Goal: Information Seeking & Learning: Learn about a topic

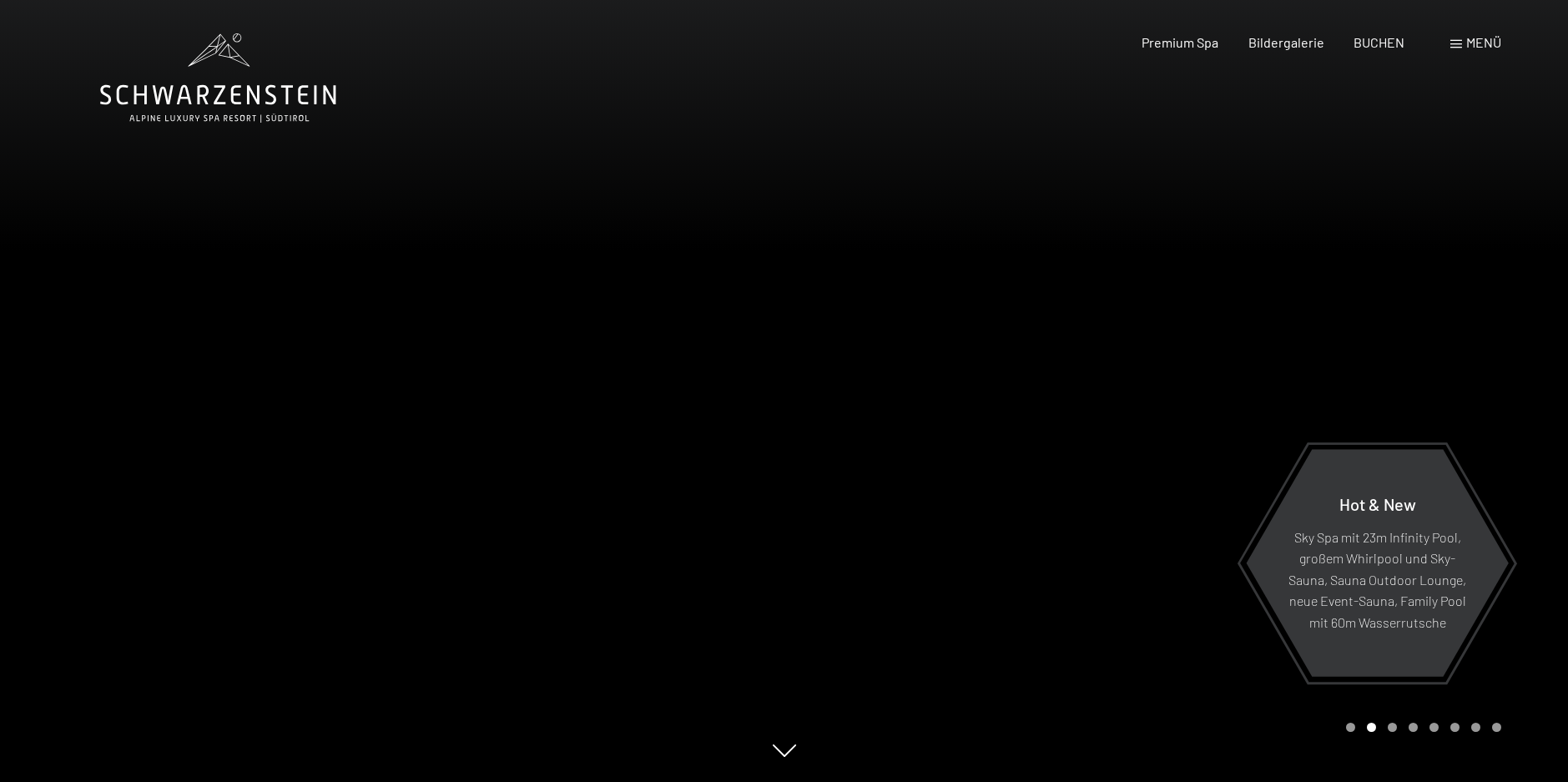
click at [1456, 44] on span at bounding box center [1456, 44] width 11 height 9
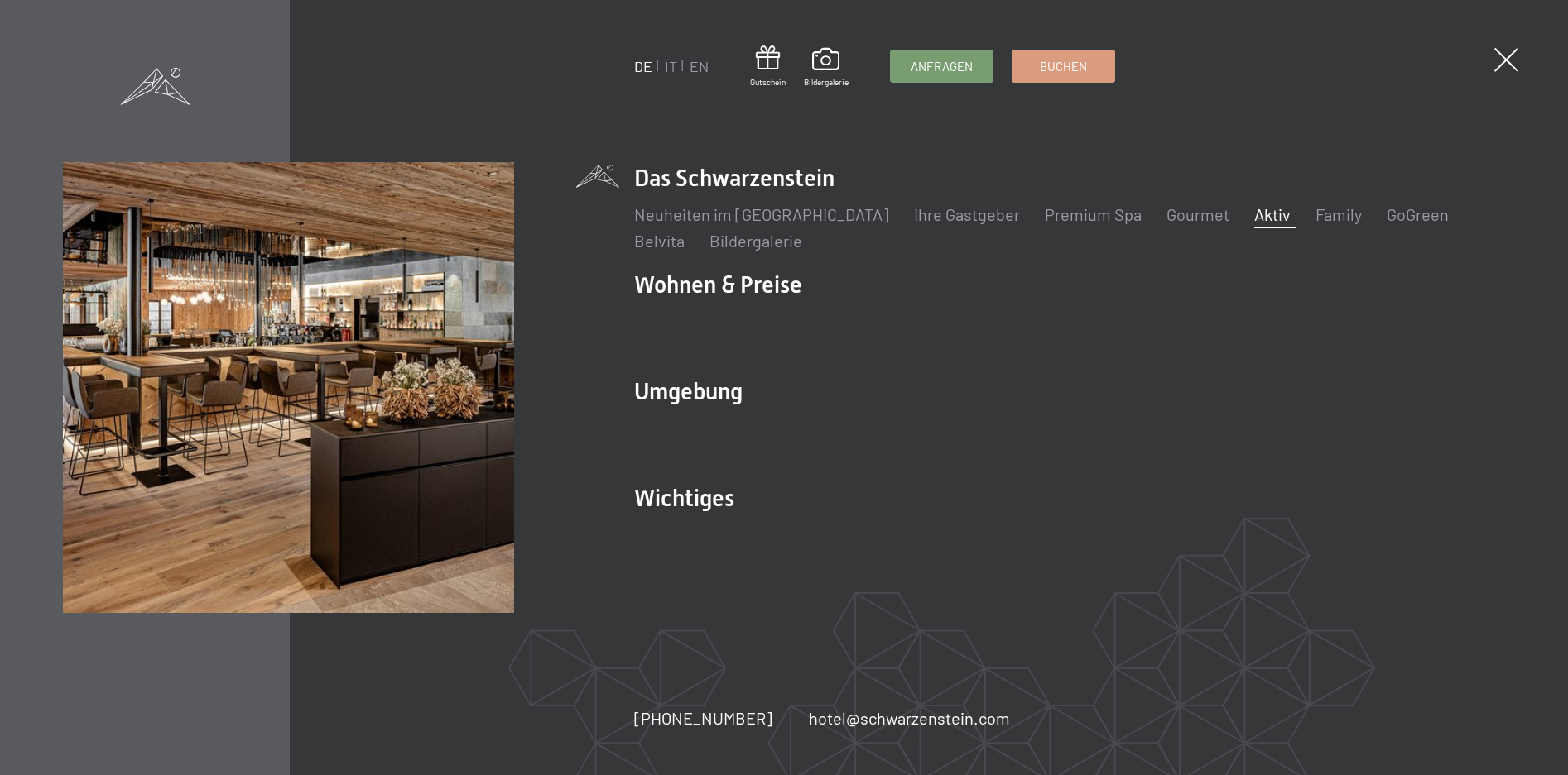
click at [1254, 213] on link "Aktiv" at bounding box center [1272, 214] width 36 height 20
click at [1254, 214] on link "Aktiv" at bounding box center [1272, 214] width 36 height 20
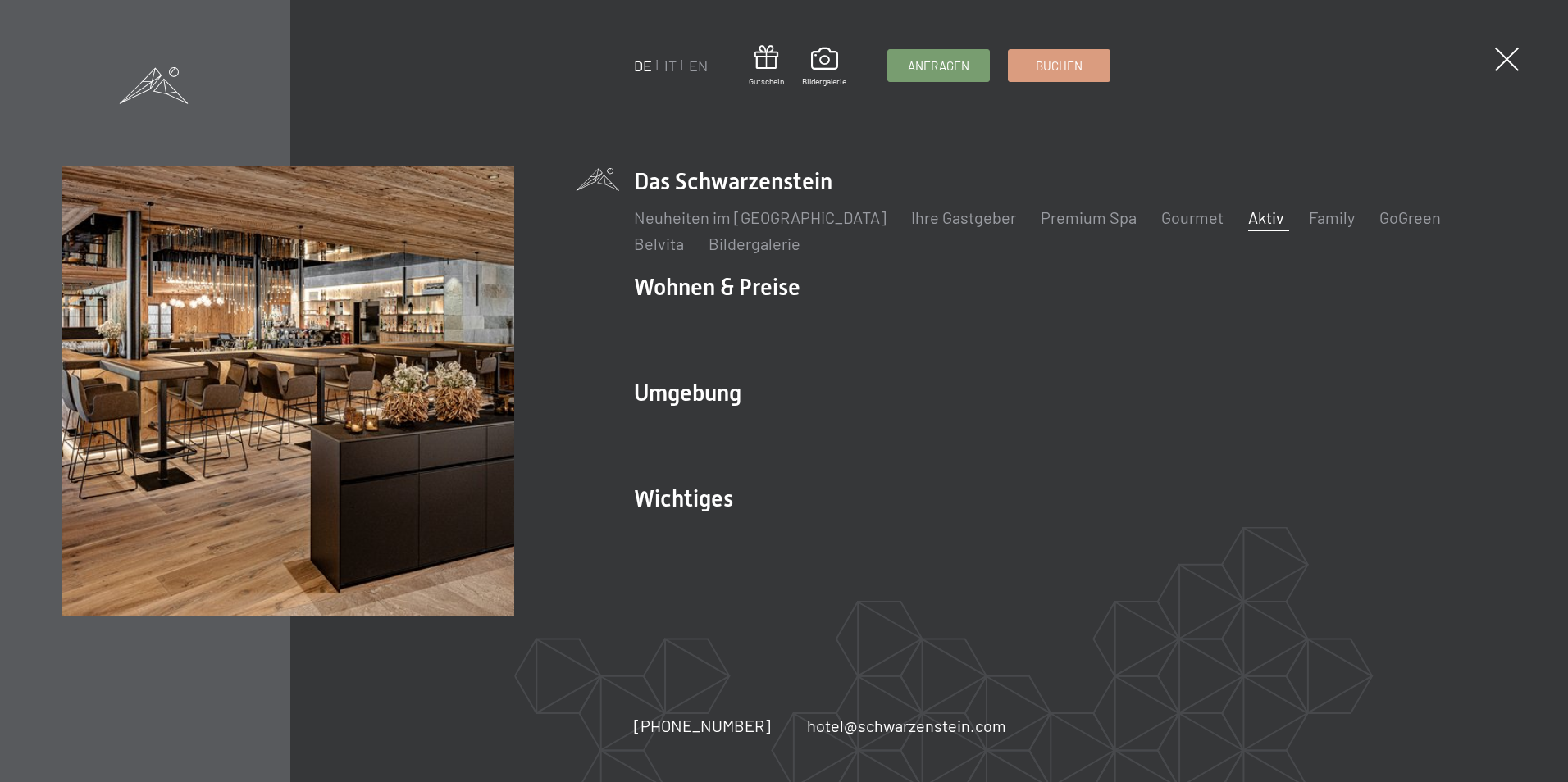
click at [1248, 215] on link "Aktiv" at bounding box center [1266, 216] width 36 height 20
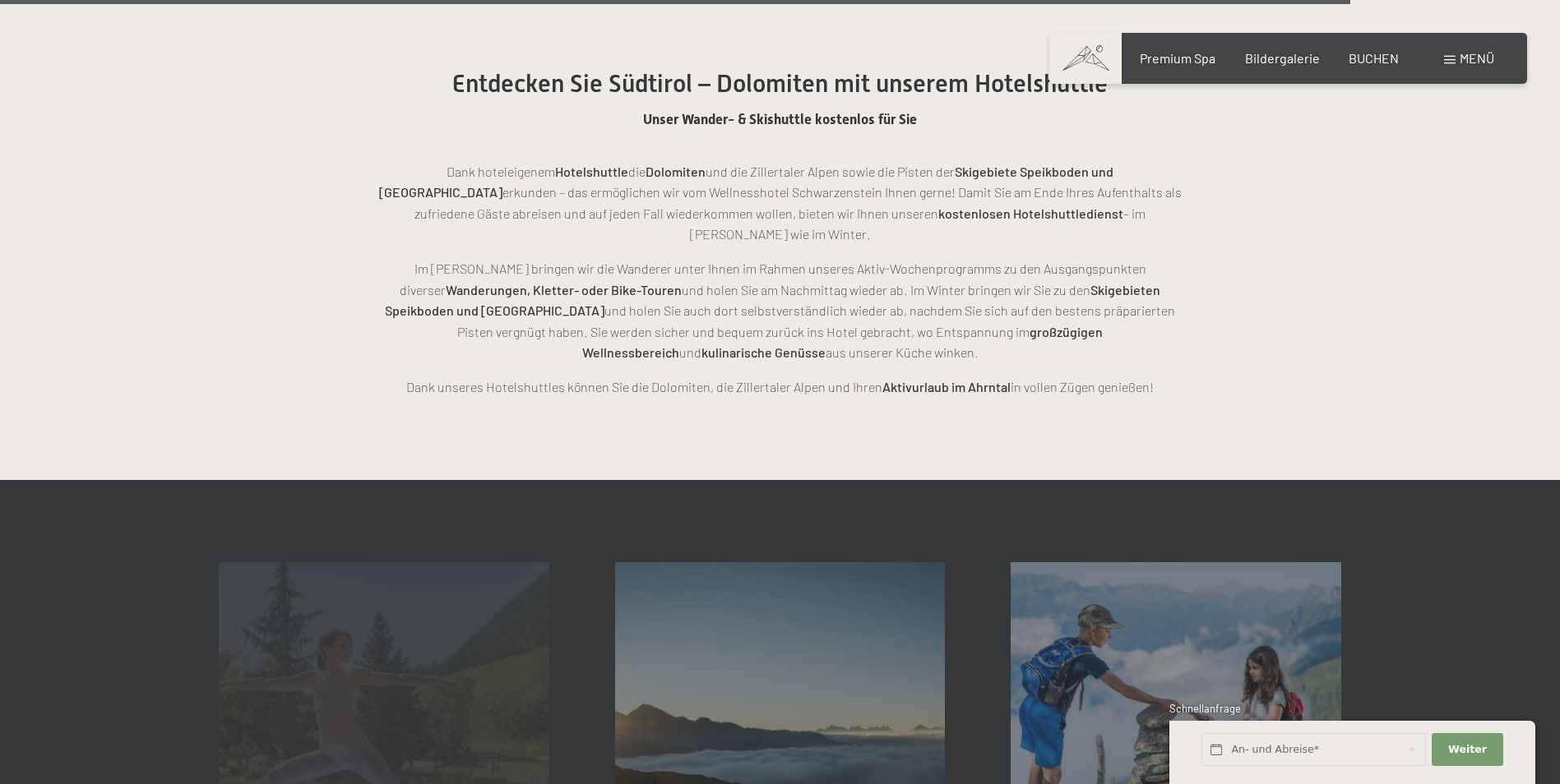
scroll to position [4110, 0]
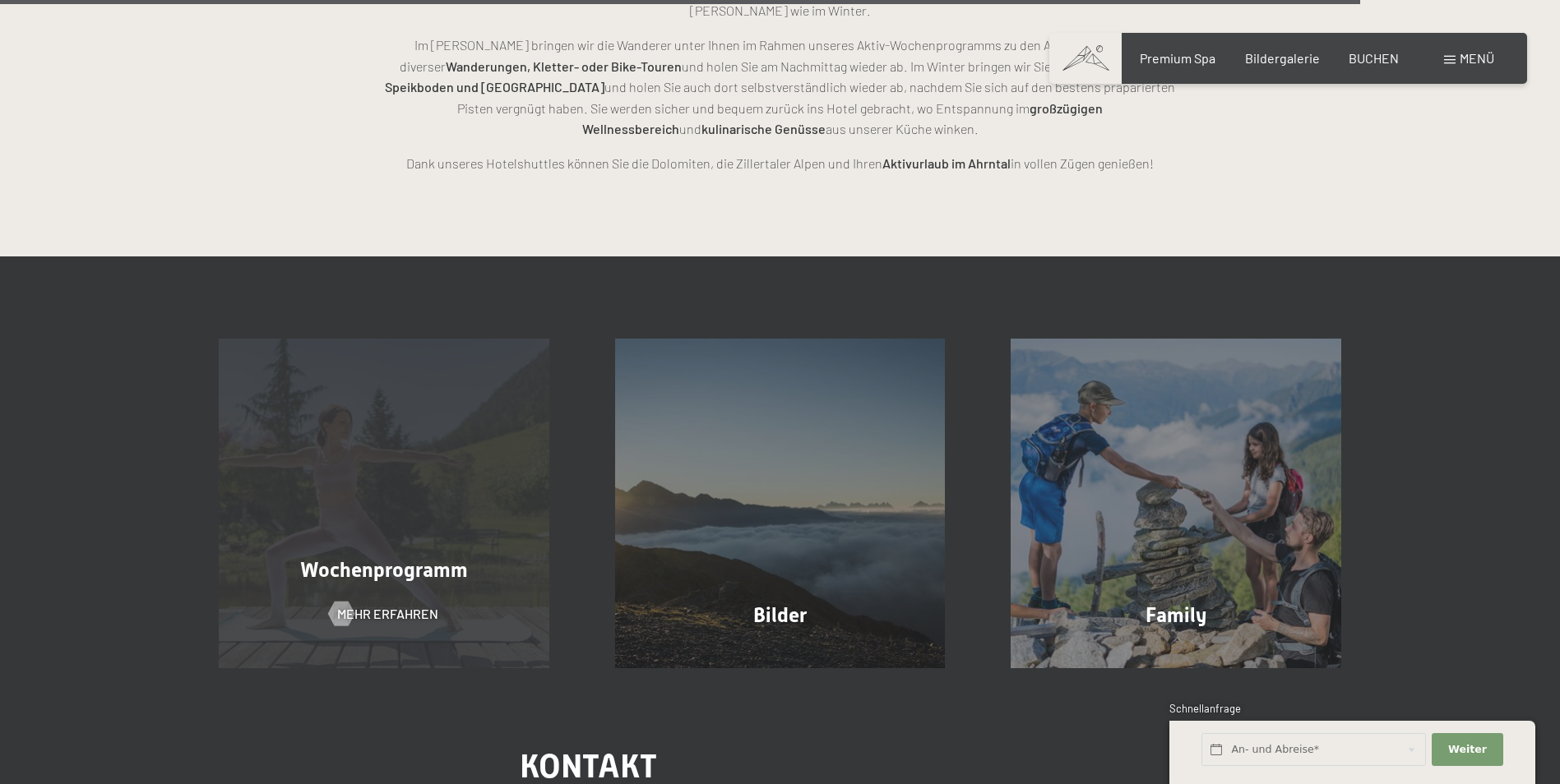
click at [382, 549] on div "Wochenprogramm Mehr erfahren" at bounding box center [384, 504] width 396 height 330
click at [356, 605] on span "Mehr erfahren" at bounding box center [404, 613] width 101 height 18
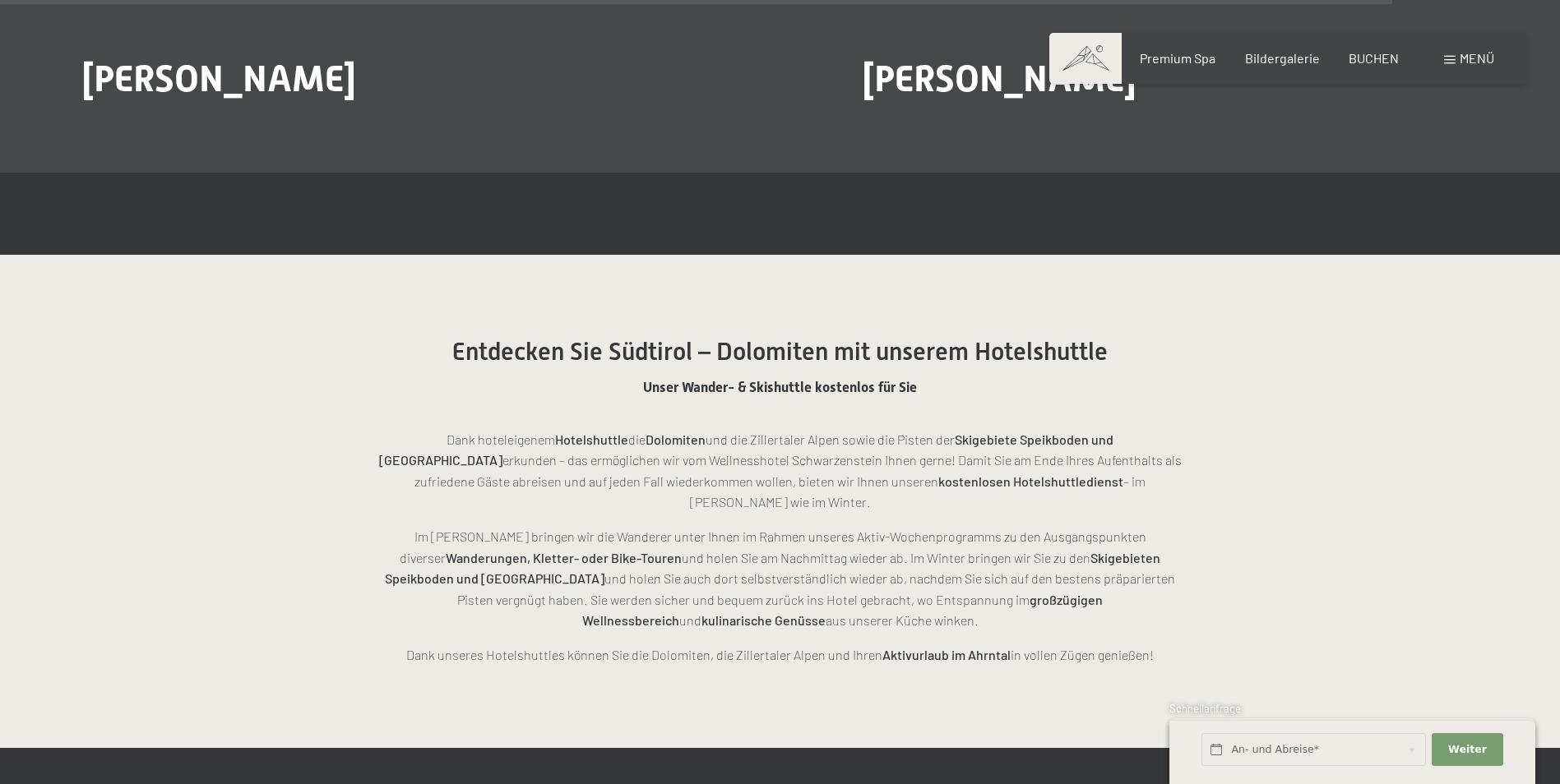
scroll to position [3865, 0]
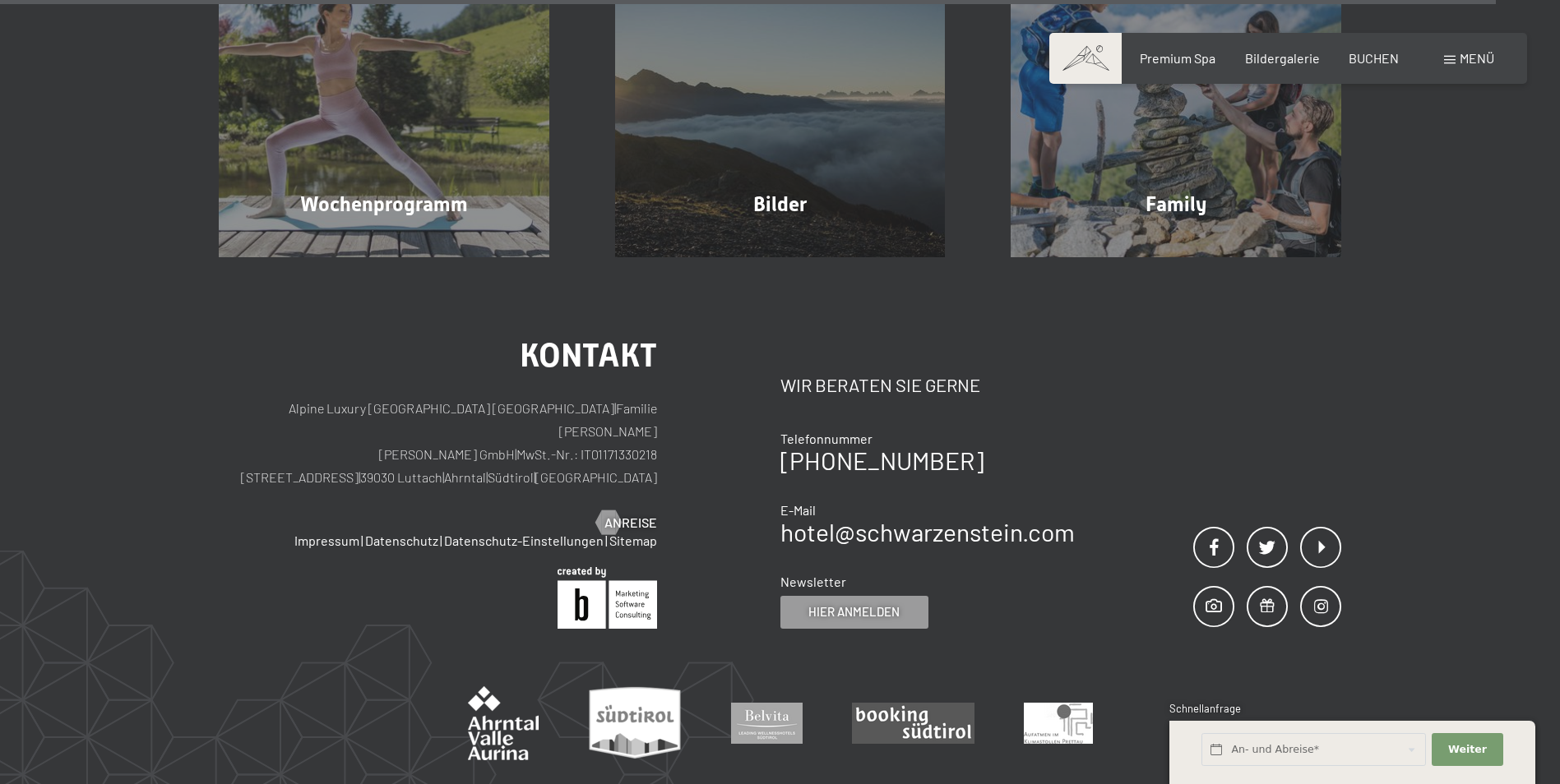
click at [1453, 58] on span at bounding box center [1450, 59] width 11 height 8
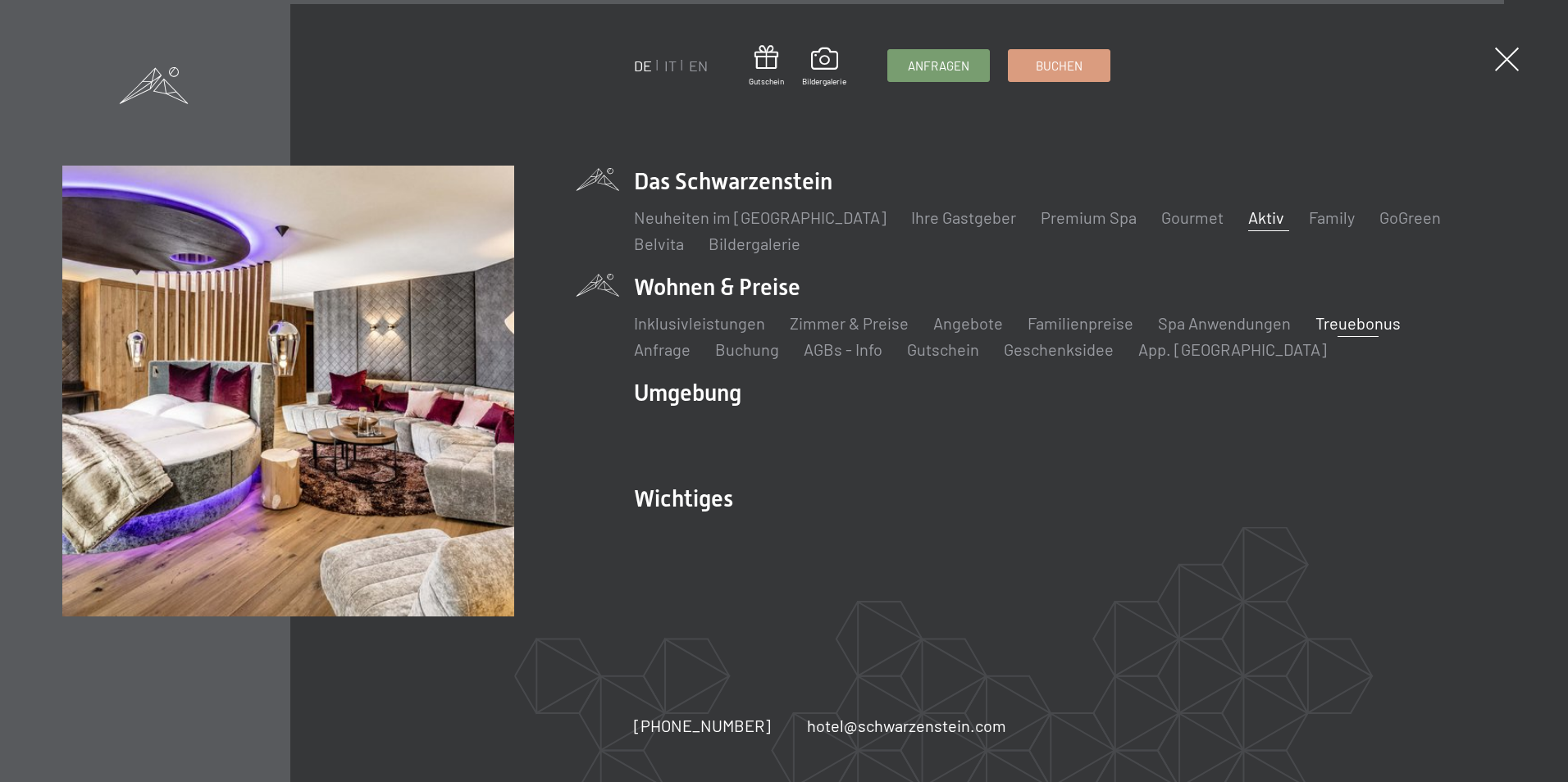
scroll to position [4525, 0]
click at [1350, 322] on link "Treuebonus" at bounding box center [1358, 323] width 86 height 20
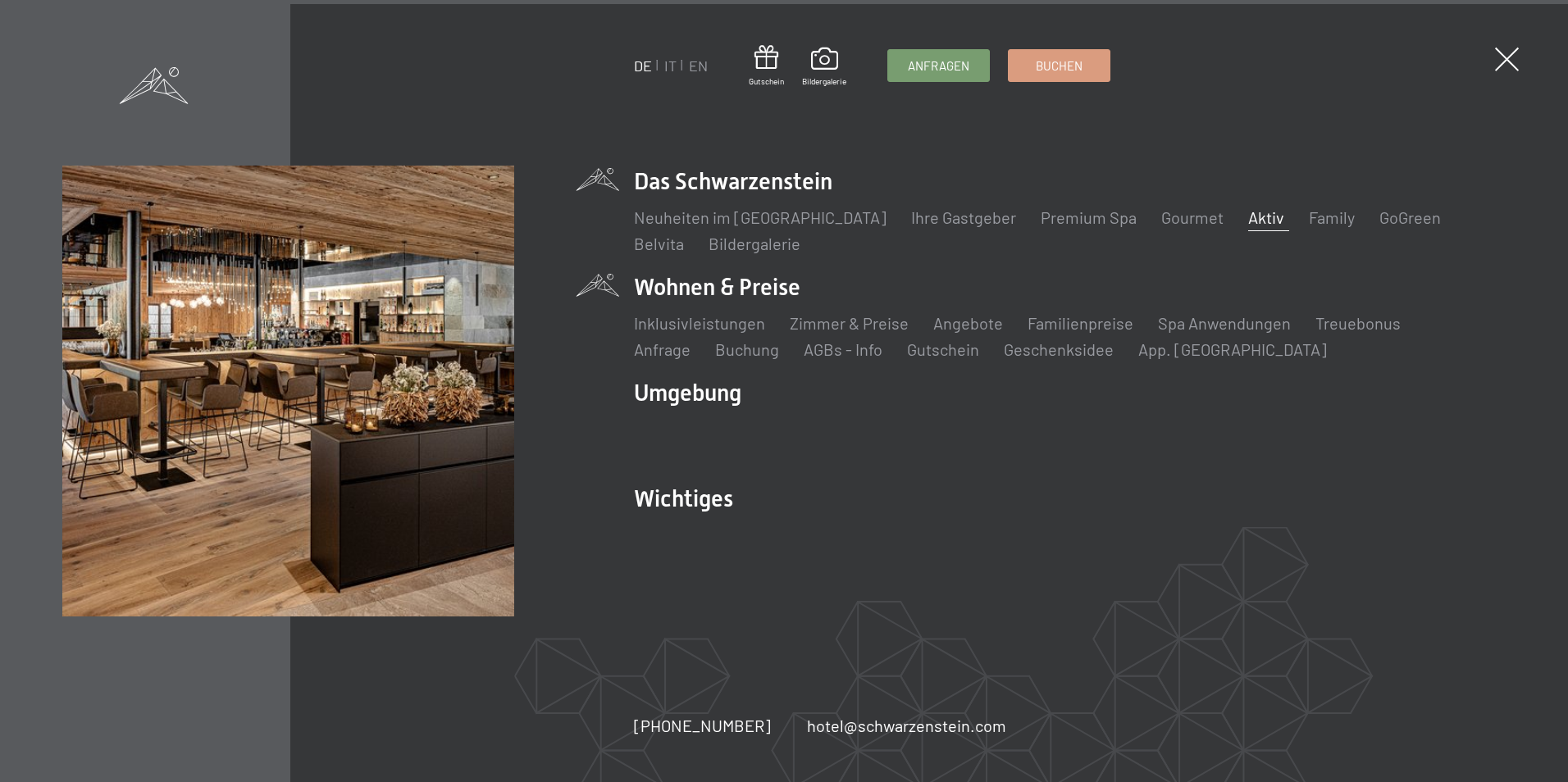
scroll to position [3401, 0]
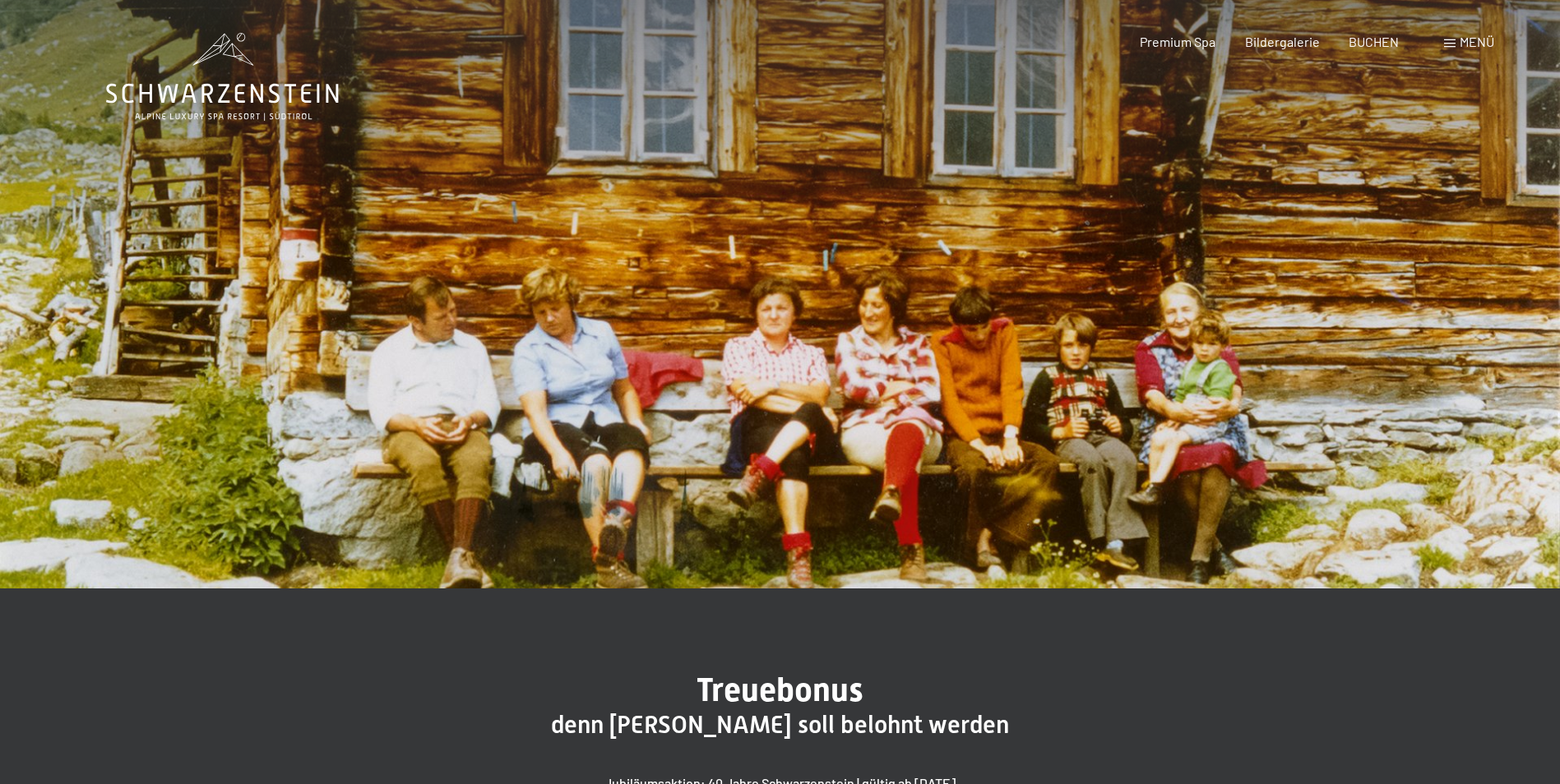
click at [1453, 44] on span at bounding box center [1450, 43] width 11 height 8
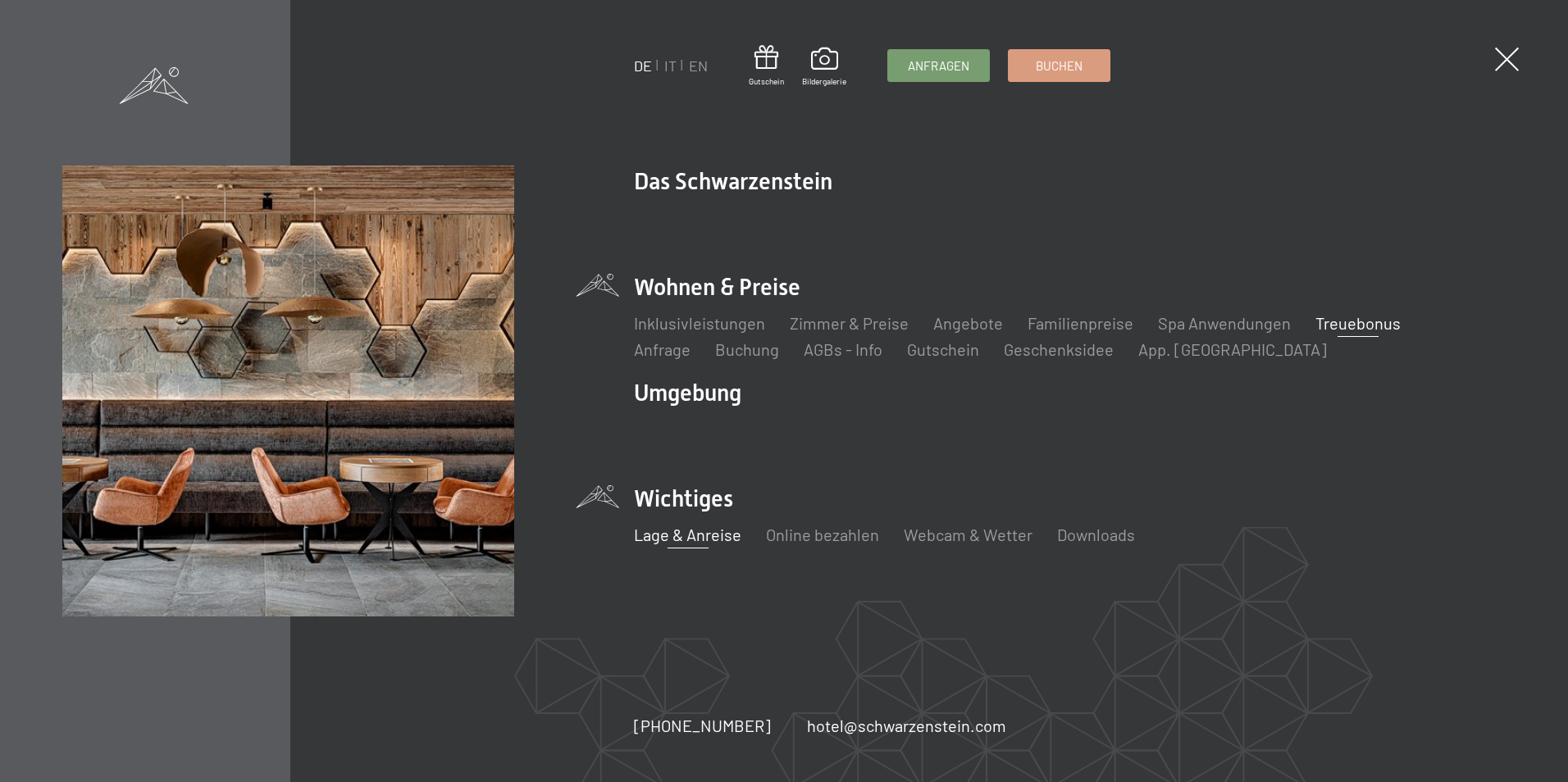
click at [682, 541] on link "Lage & Anreise" at bounding box center [688, 535] width 107 height 20
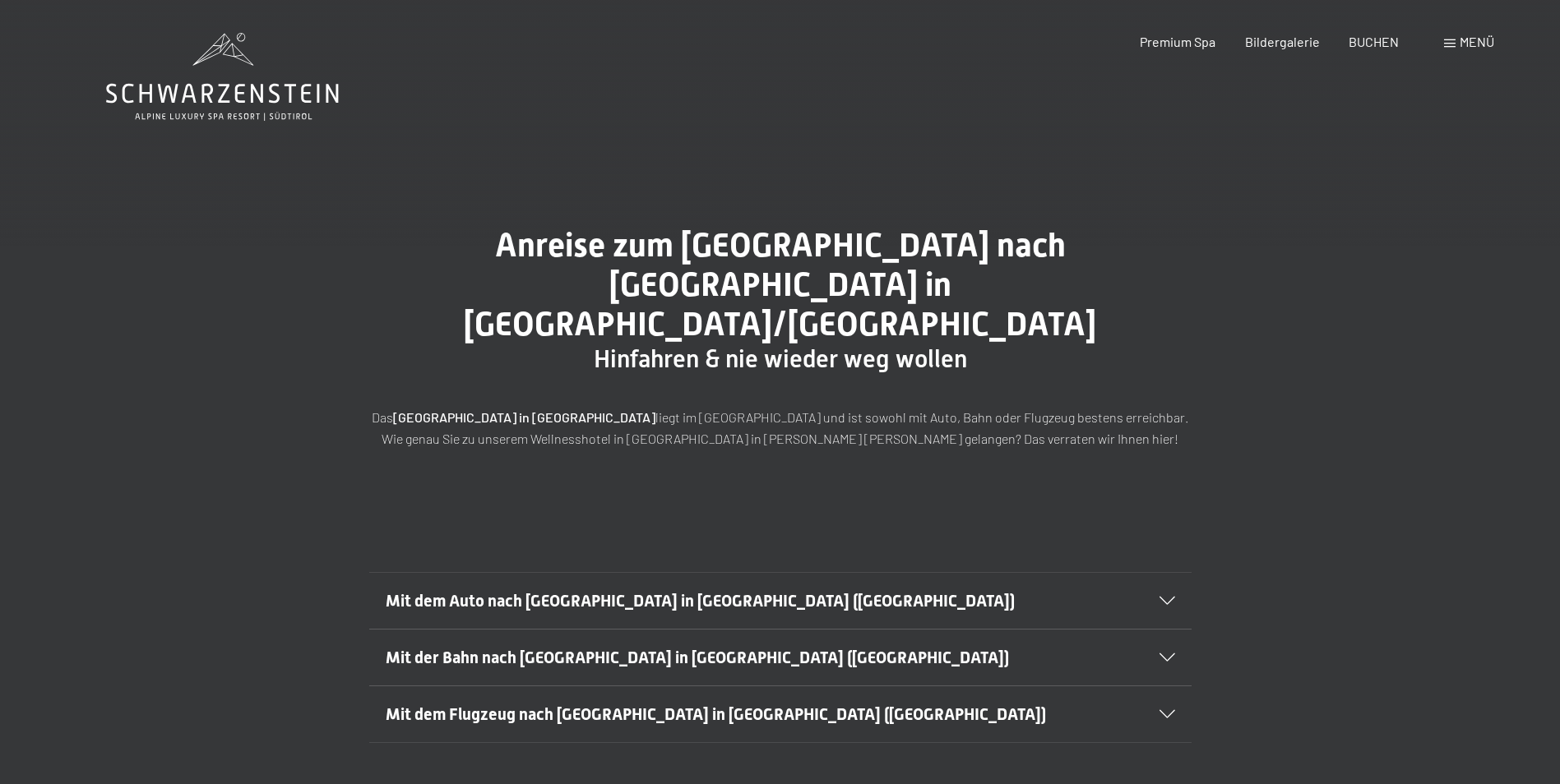
click at [1448, 41] on span at bounding box center [1450, 43] width 11 height 8
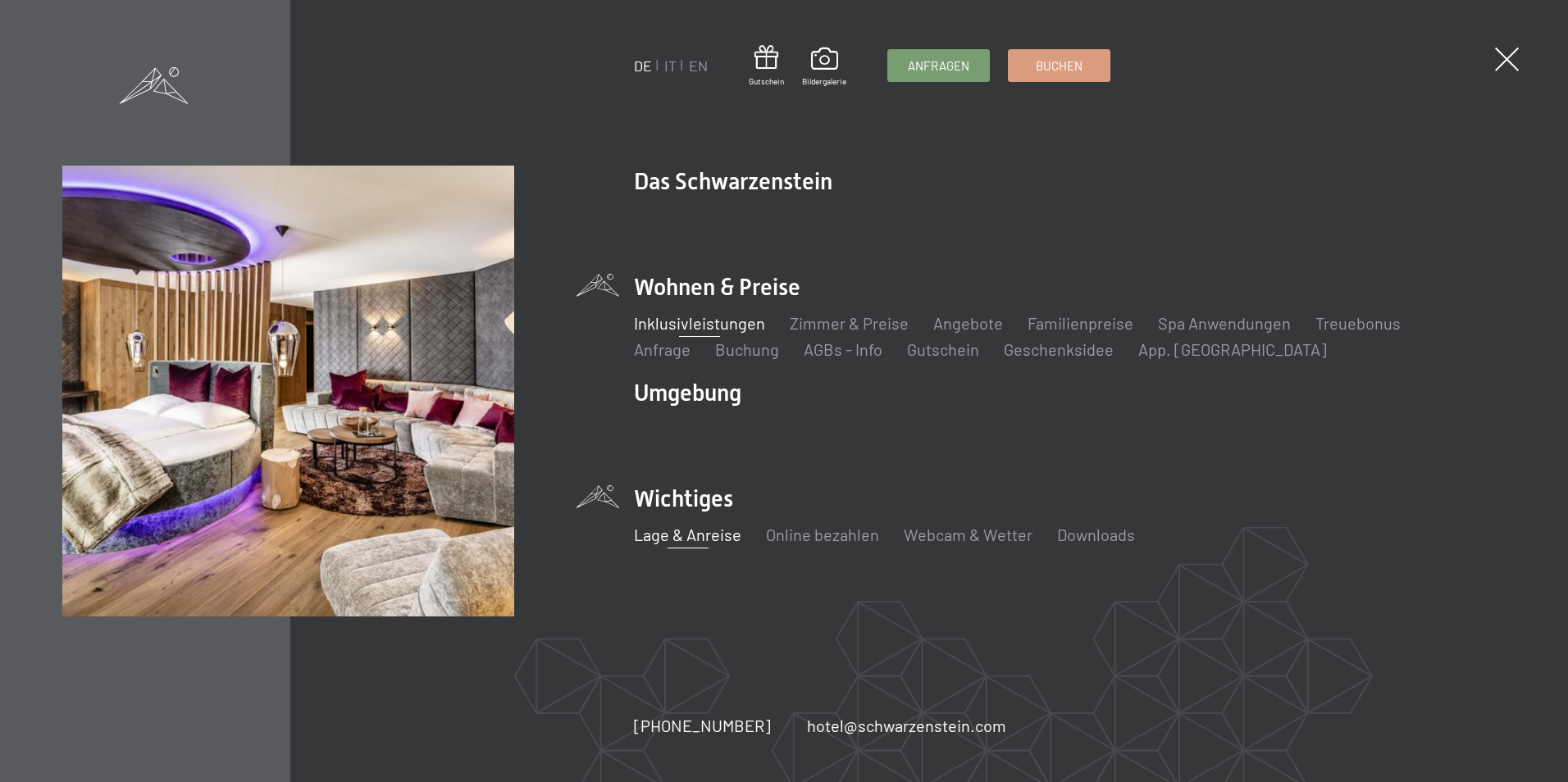
click at [716, 319] on link "Inklusivleistungen" at bounding box center [699, 323] width 131 height 20
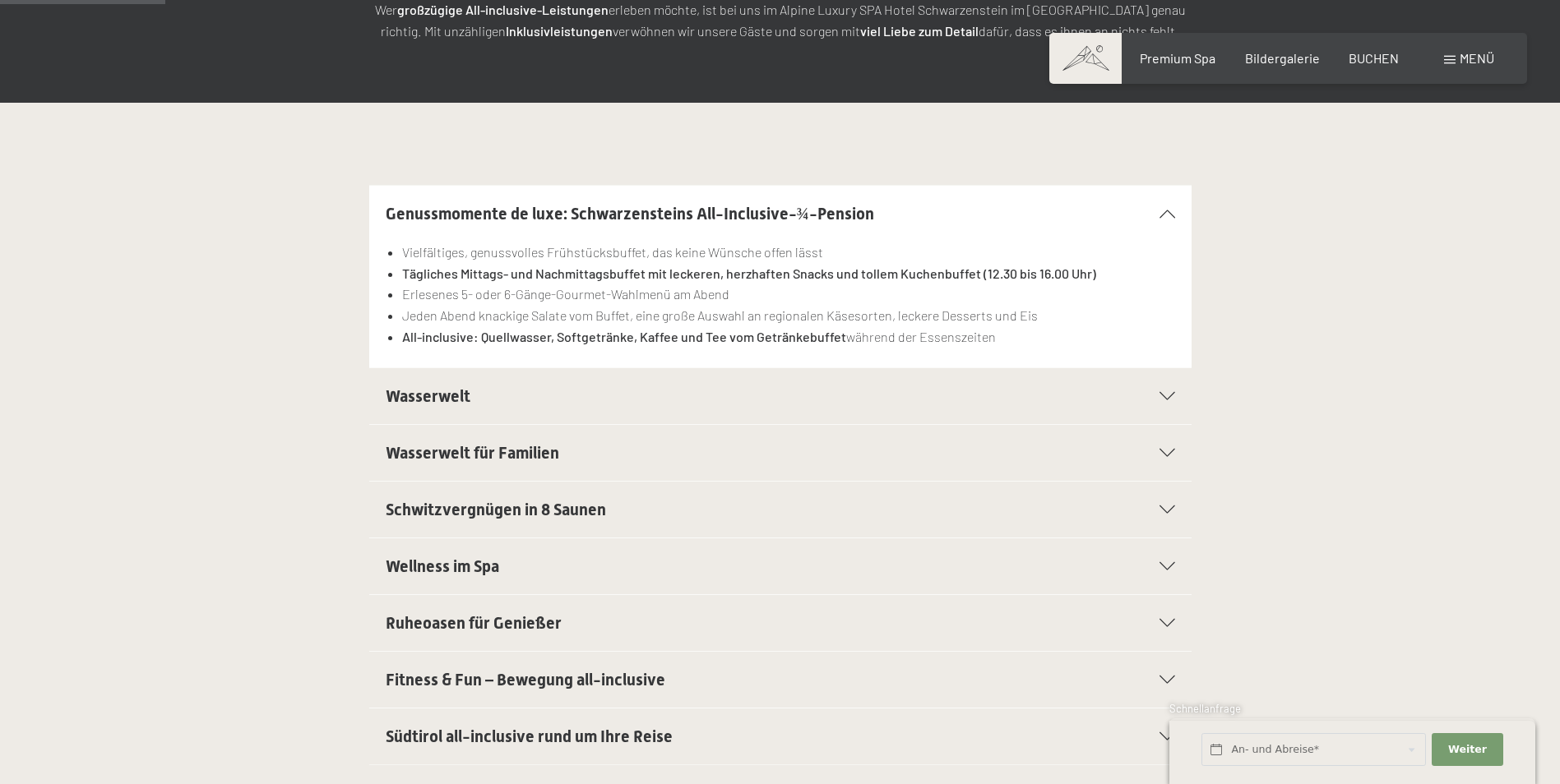
scroll to position [411, 0]
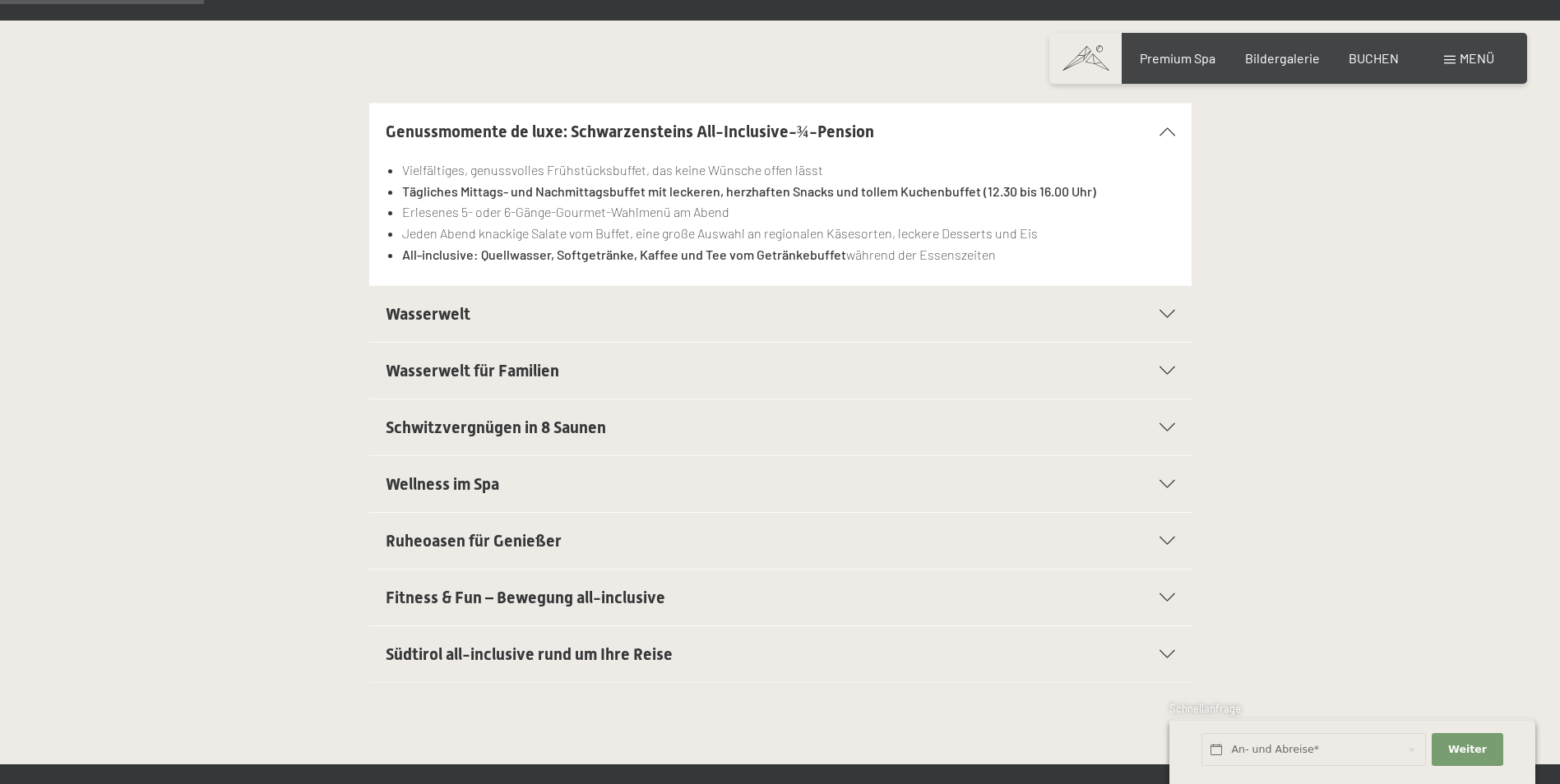
click at [1166, 314] on icon at bounding box center [1167, 313] width 16 height 8
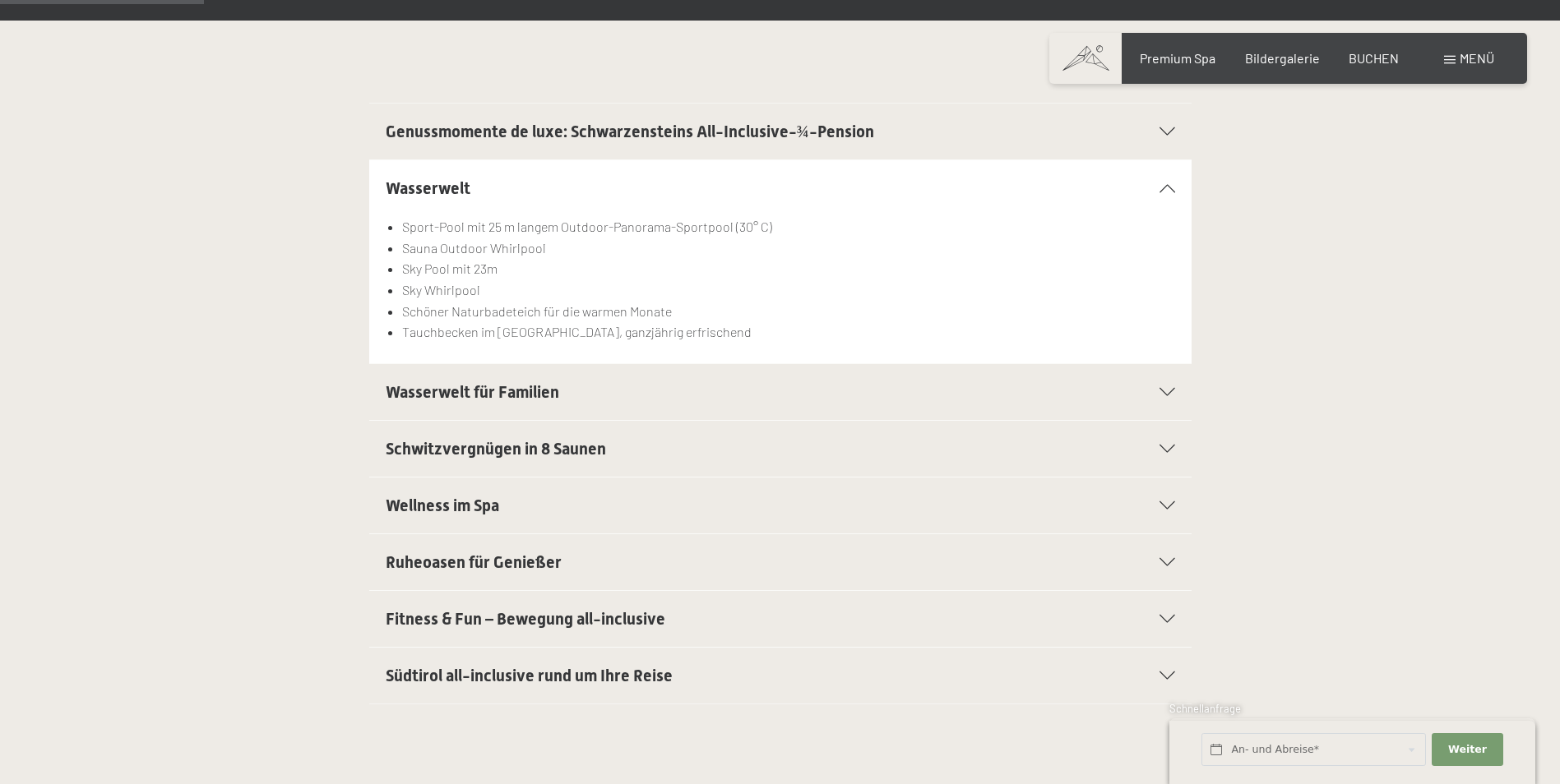
click at [1166, 314] on li "Schöner Naturbadeteich für die warmen Monate" at bounding box center [788, 311] width 772 height 22
click at [1165, 448] on icon at bounding box center [1167, 448] width 16 height 8
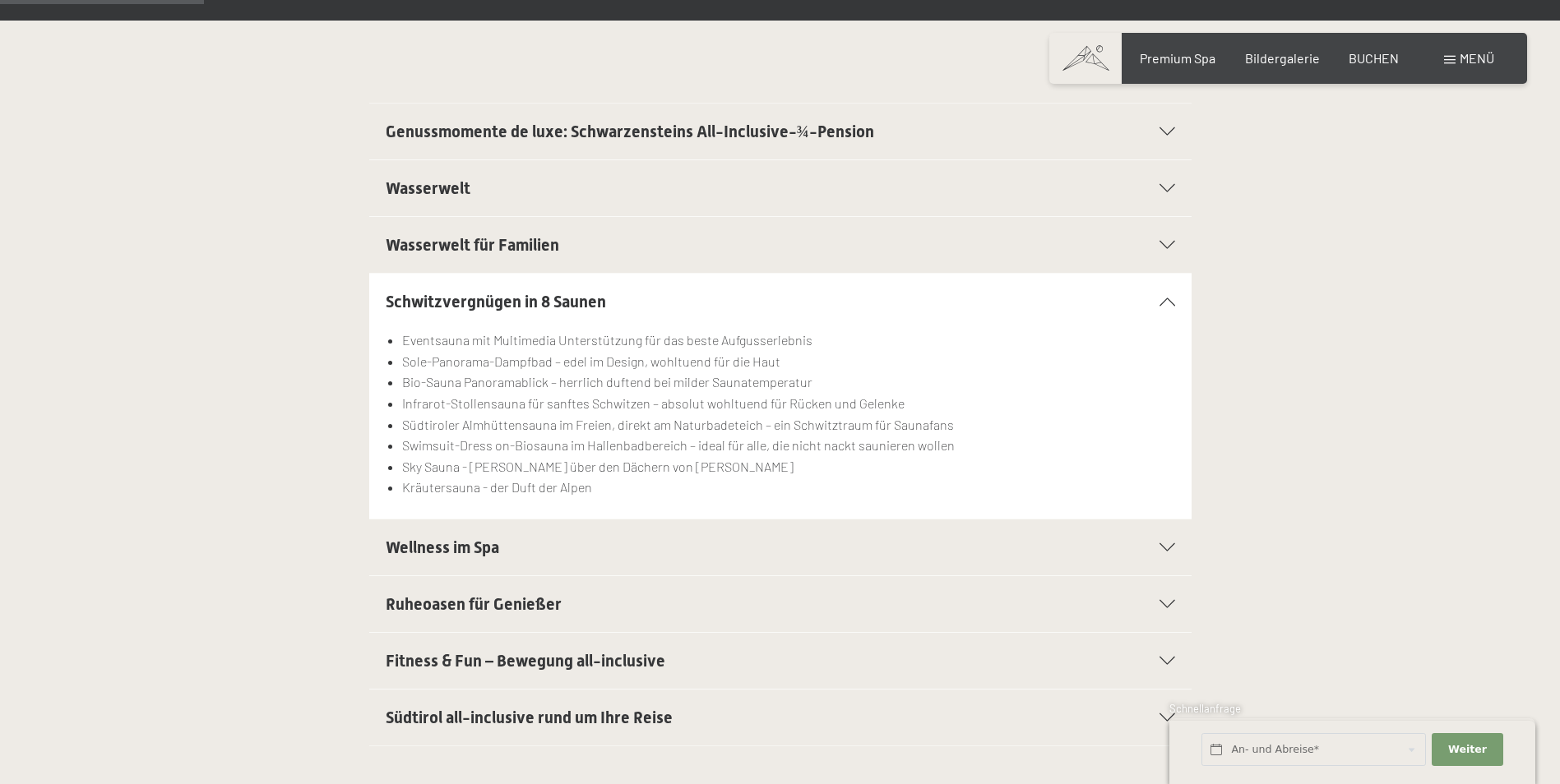
click at [1161, 602] on icon at bounding box center [1167, 604] width 16 height 8
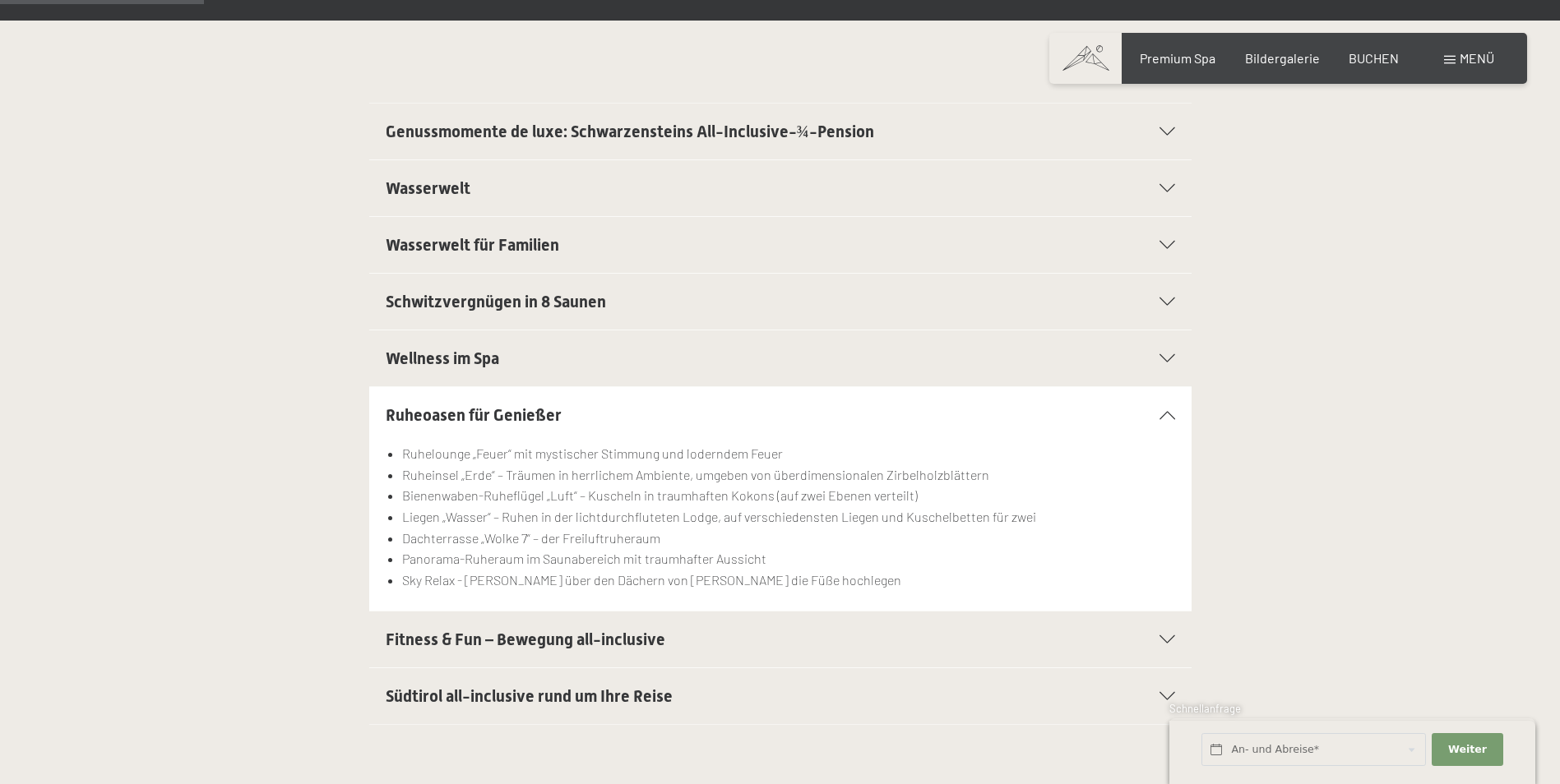
click at [1166, 637] on icon at bounding box center [1167, 640] width 16 height 8
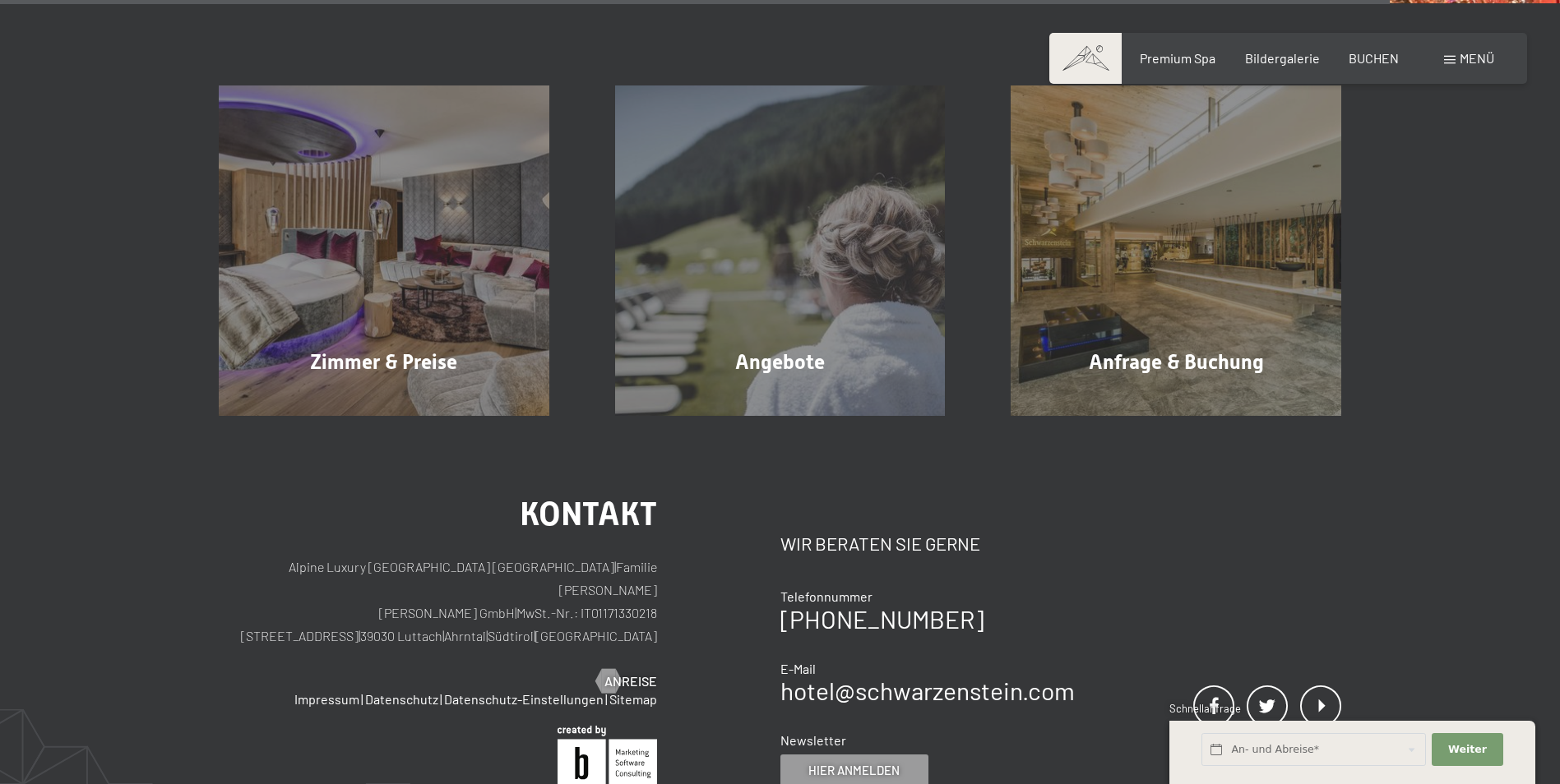
scroll to position [2960, 0]
